Goal: Transaction & Acquisition: Purchase product/service

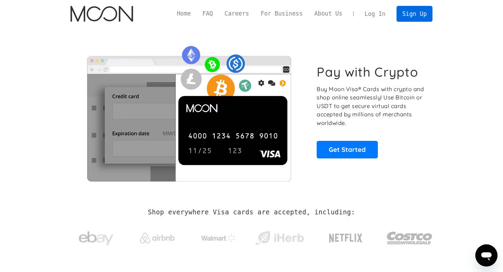
click at [403, 20] on link "Sign Up" at bounding box center [415, 14] width 36 height 16
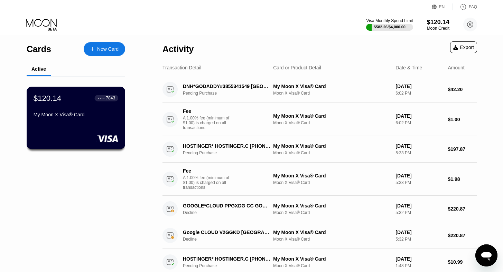
click at [69, 112] on div "My Moon X Visa® Card" at bounding box center [76, 115] width 85 height 6
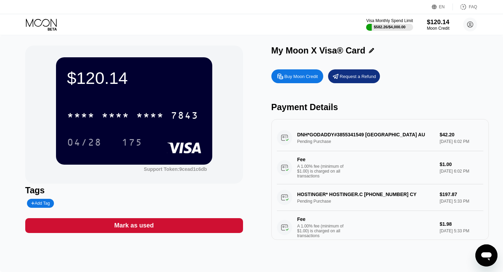
click at [295, 77] on div "Buy Moon Credit" at bounding box center [302, 77] width 34 height 6
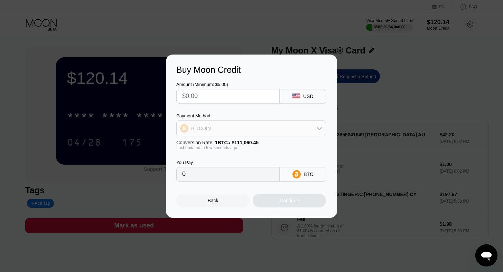
click at [199, 128] on div "BITCOIN" at bounding box center [201, 129] width 20 height 6
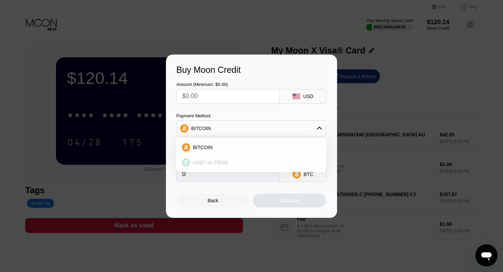
click at [203, 156] on div "USDT on TRON" at bounding box center [251, 163] width 146 height 14
type input "0.00"
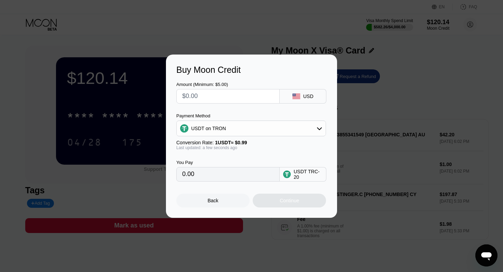
click at [203, 102] on input "text" at bounding box center [228, 97] width 92 height 14
type input "$4"
type input "4.04"
type input "$49"
type input "49.49"
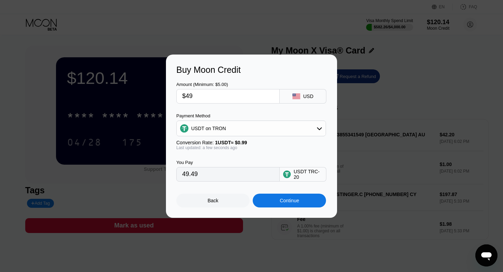
type input "$490"
type input "494.95"
click at [203, 99] on input "$490" at bounding box center [228, 97] width 92 height 14
type input "$49"
type input "49.49"
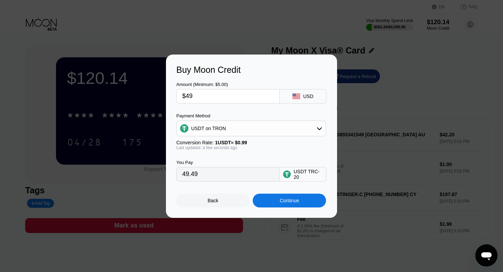
type input "$495"
type input "500.00"
type input "$495"
click at [284, 203] on div "Continue" at bounding box center [289, 201] width 19 height 6
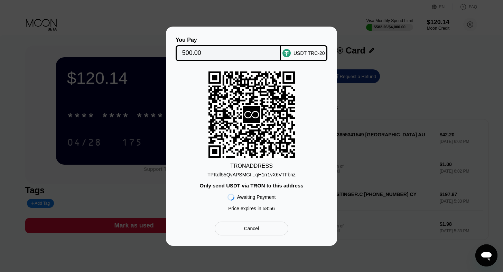
click at [268, 176] on div "TPKdf55QvAPSMGt...qH1rr1vX6VTFbnz" at bounding box center [251, 175] width 88 height 6
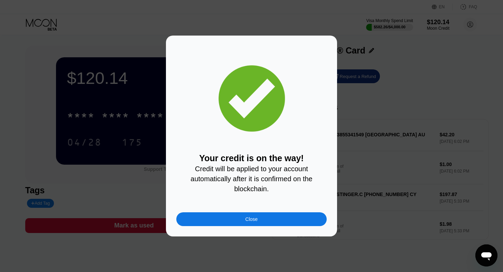
click at [245, 216] on div "Close" at bounding box center [251, 220] width 150 height 14
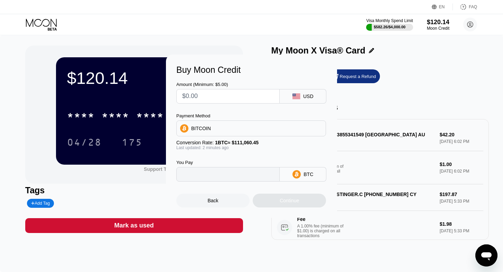
type input "0"
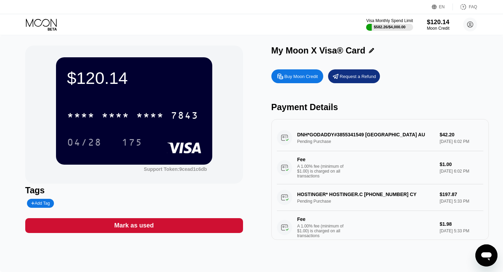
click at [156, 74] on div "$120.14" at bounding box center [134, 77] width 134 height 19
click at [33, 20] on icon at bounding box center [41, 23] width 31 height 8
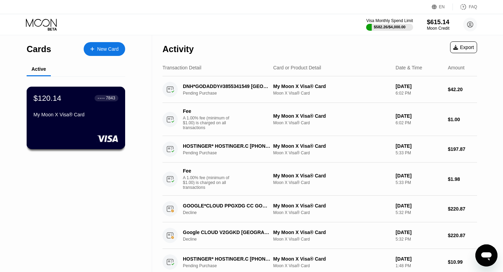
click at [72, 126] on div "$120.14 ● ● ● ● 7843 My Moon X Visa® Card" at bounding box center [76, 118] width 99 height 63
